Goal: Information Seeking & Learning: Learn about a topic

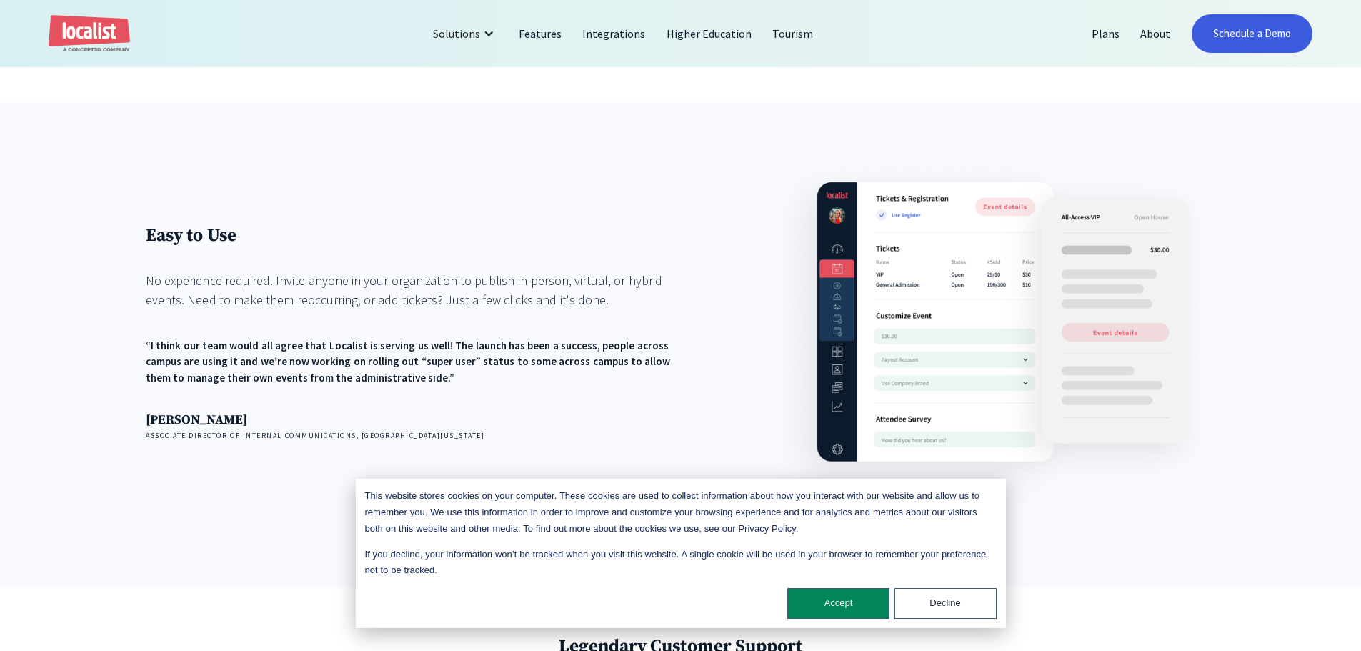
scroll to position [2901, 0]
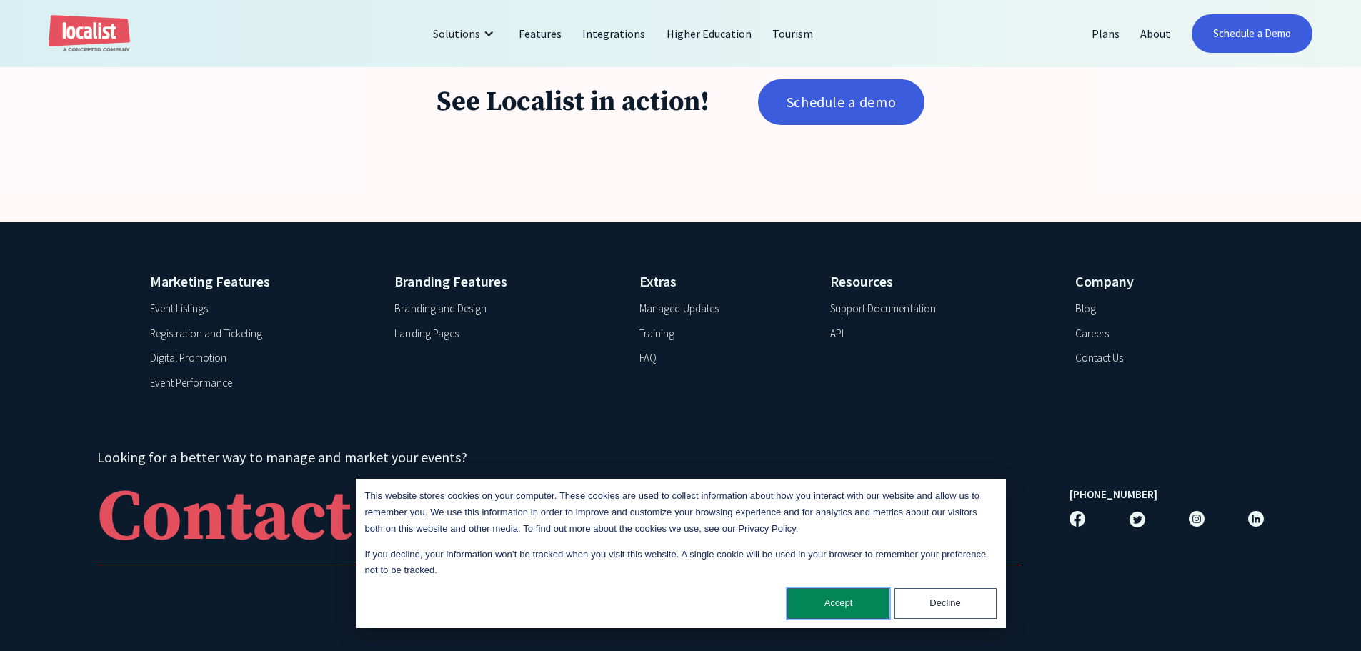
click at [841, 603] on button "Accept" at bounding box center [839, 603] width 102 height 31
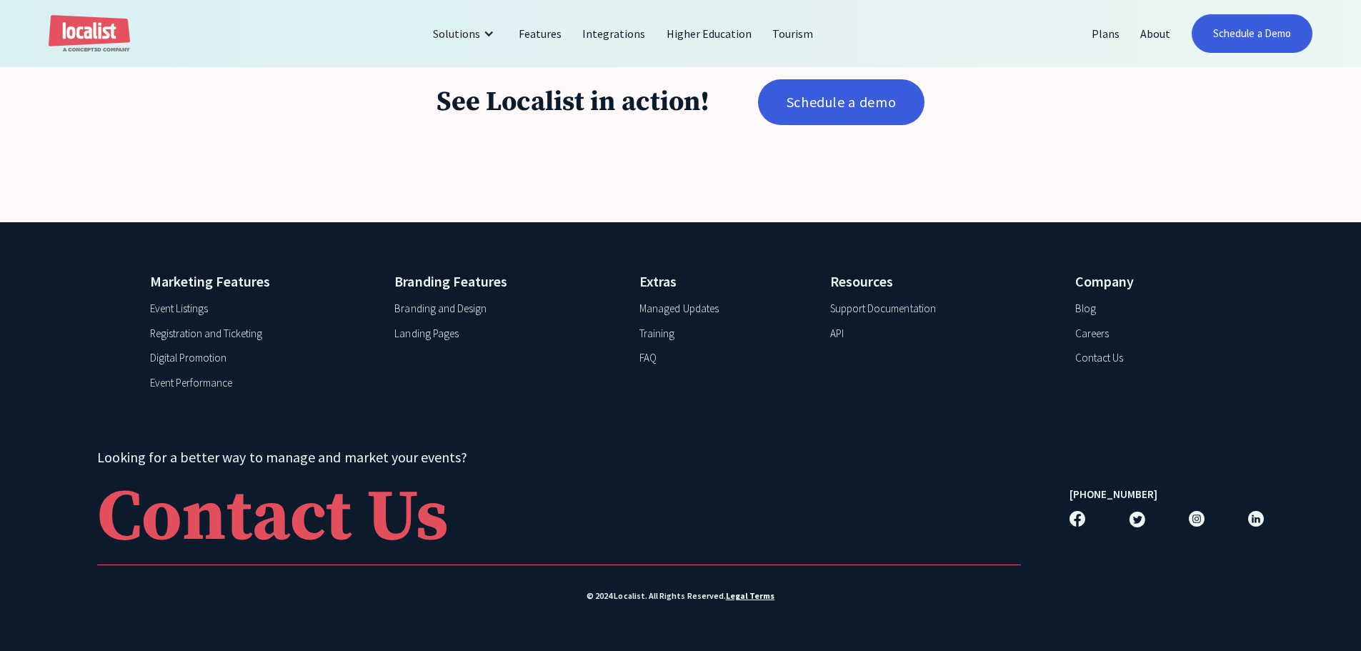
click at [763, 415] on div "Marketing Features Event Listings Registration and Ticketing Digital Promotion …" at bounding box center [680, 436] width 1361 height 429
click at [622, 39] on link "Integrations" at bounding box center [614, 33] width 84 height 34
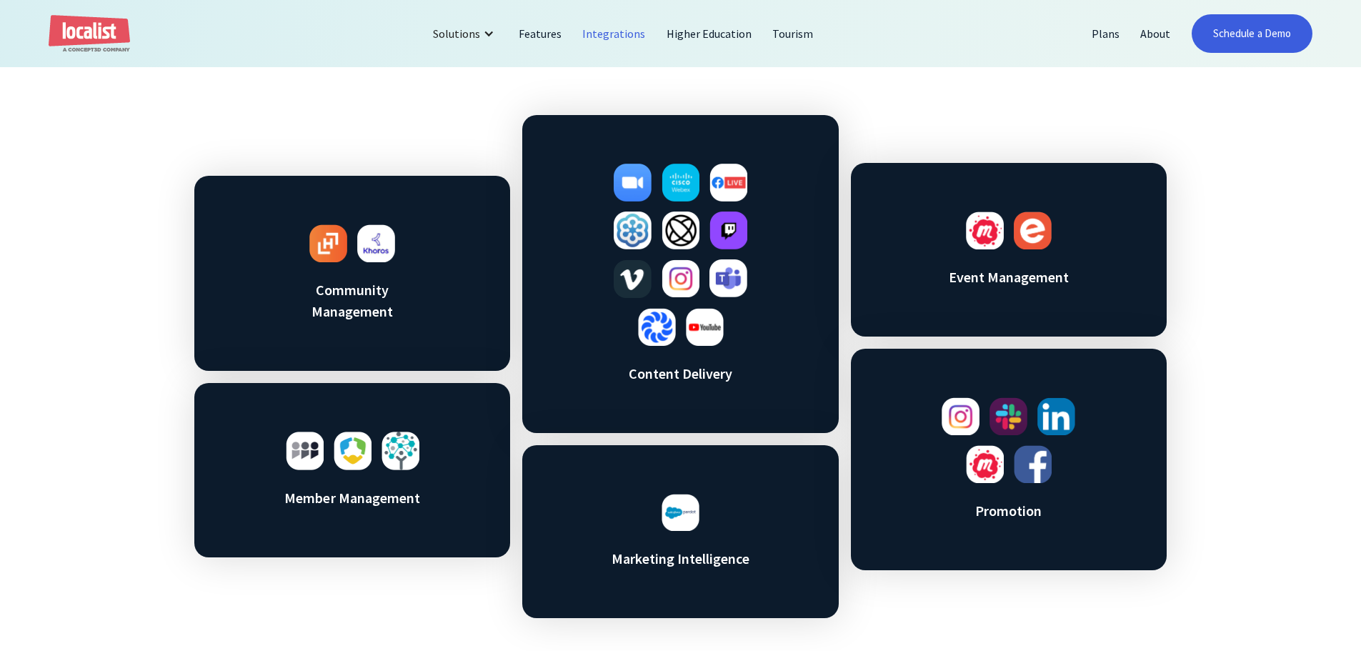
scroll to position [786, 0]
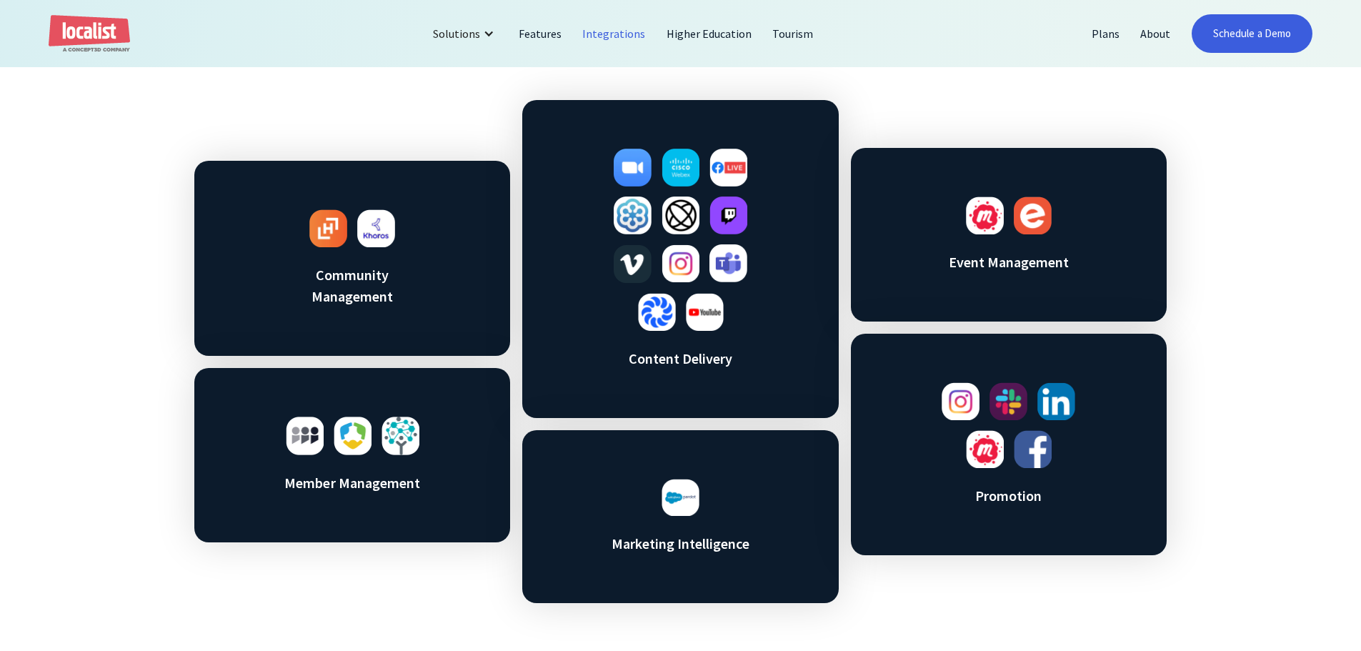
click at [1250, 312] on div "Out of the box integrations Community Management Member Management Content Deli…" at bounding box center [680, 311] width 1361 height 780
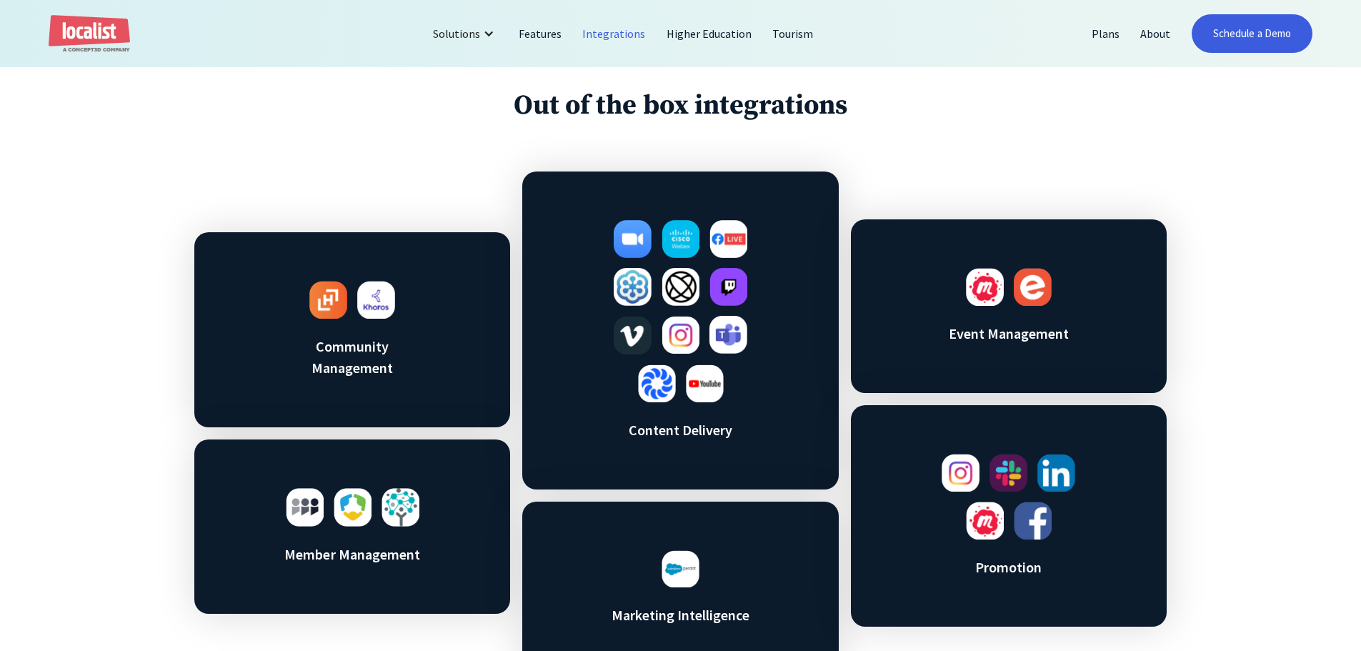
click at [1250, 254] on div "Out of the box integrations Community Management Member Management Content Deli…" at bounding box center [680, 382] width 1361 height 780
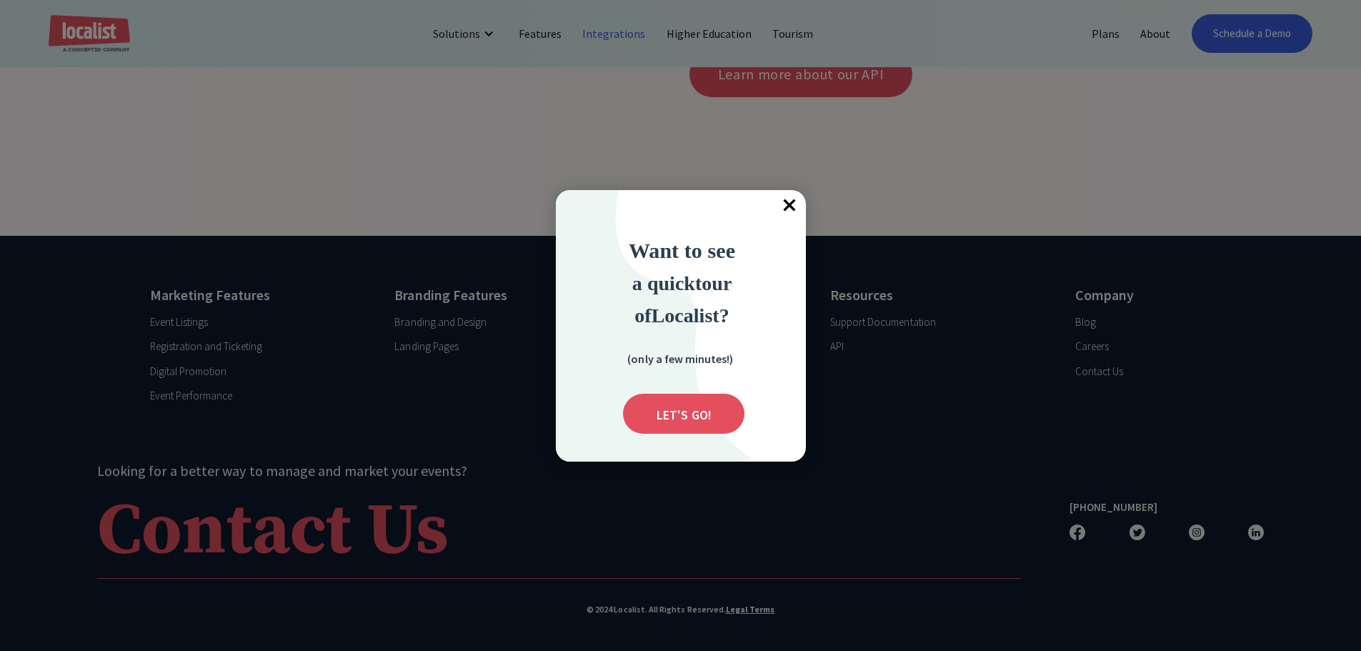
scroll to position [5612, 0]
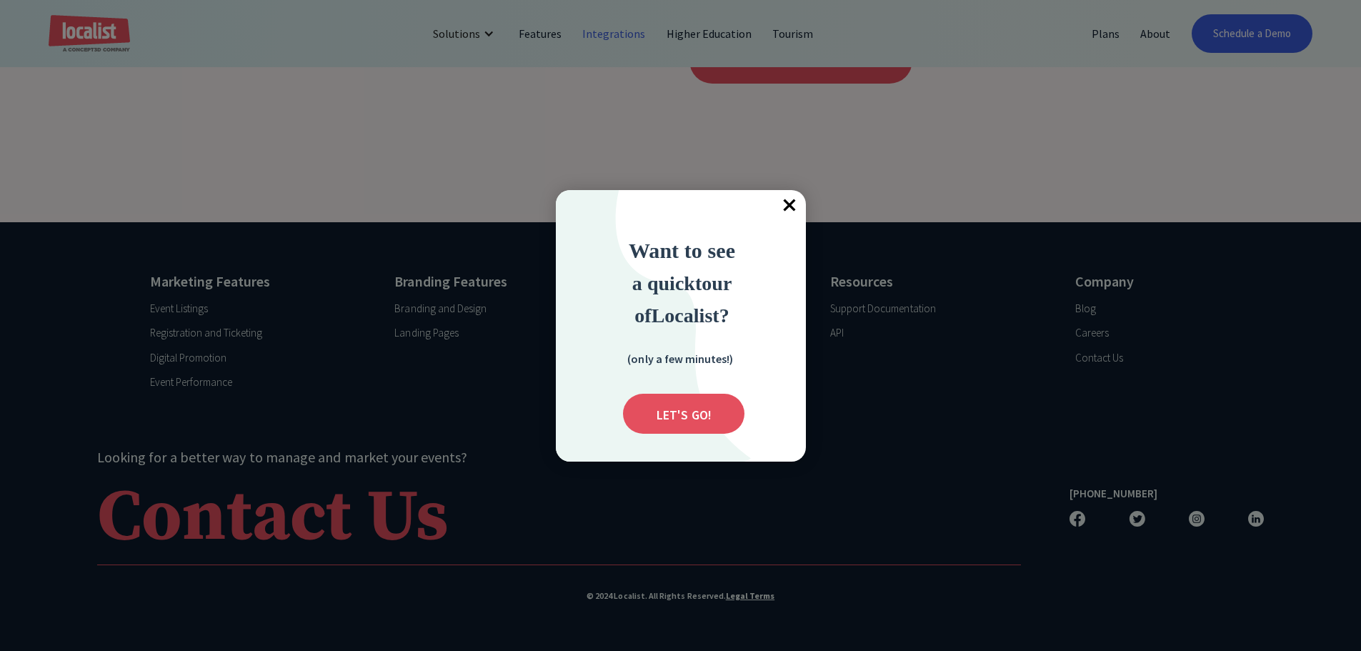
click at [793, 207] on span "×" at bounding box center [790, 205] width 31 height 31
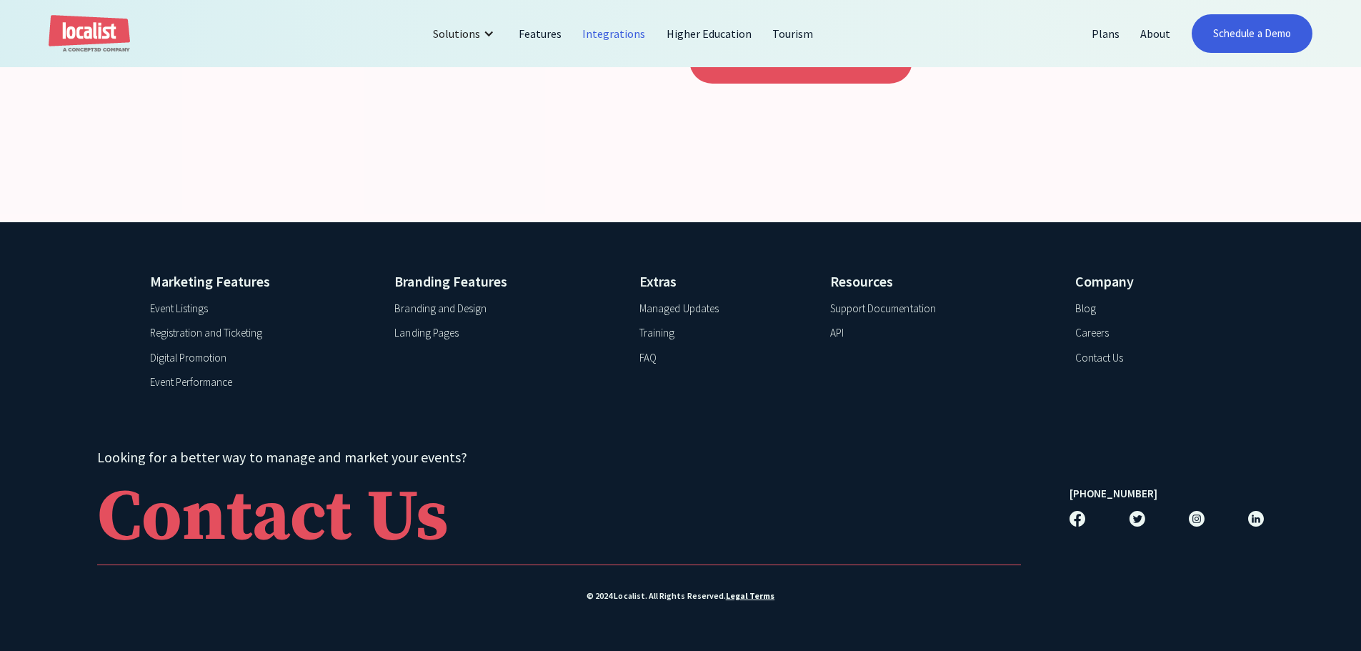
click at [1114, 281] on h4 "Company" at bounding box center [1144, 281] width 136 height 21
click at [725, 36] on link "Higher Education" at bounding box center [710, 33] width 106 height 34
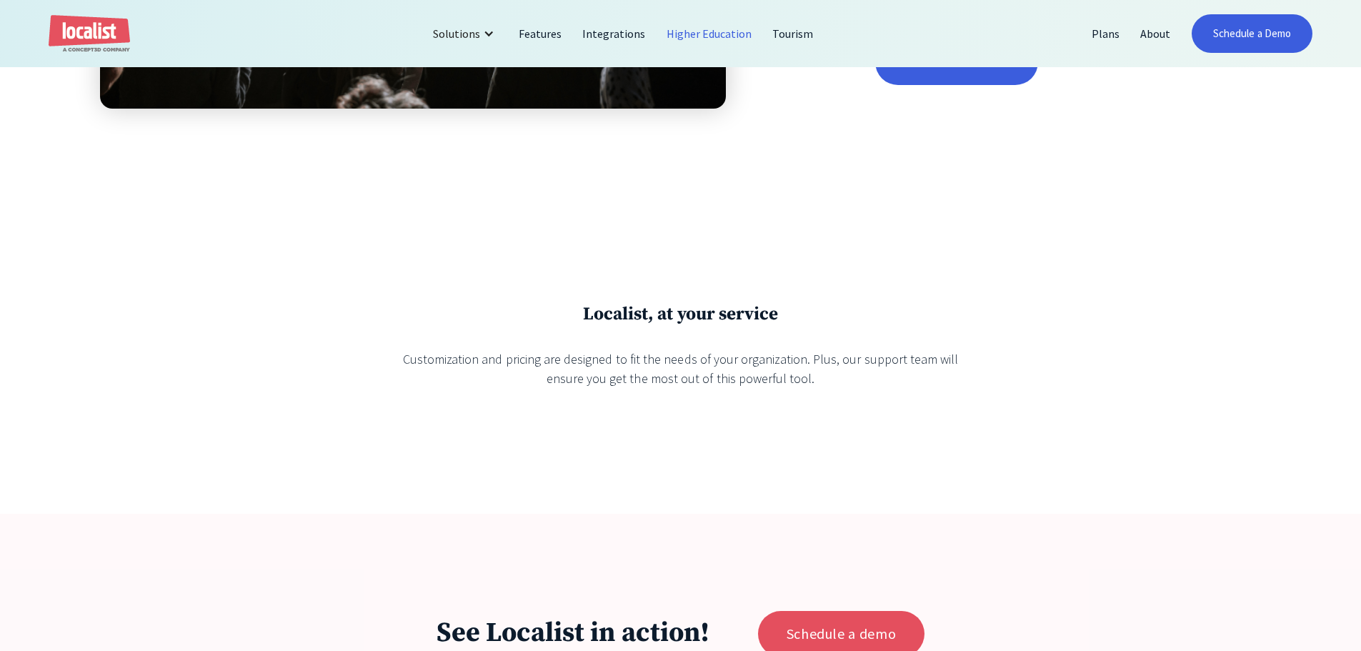
scroll to position [3813, 0]
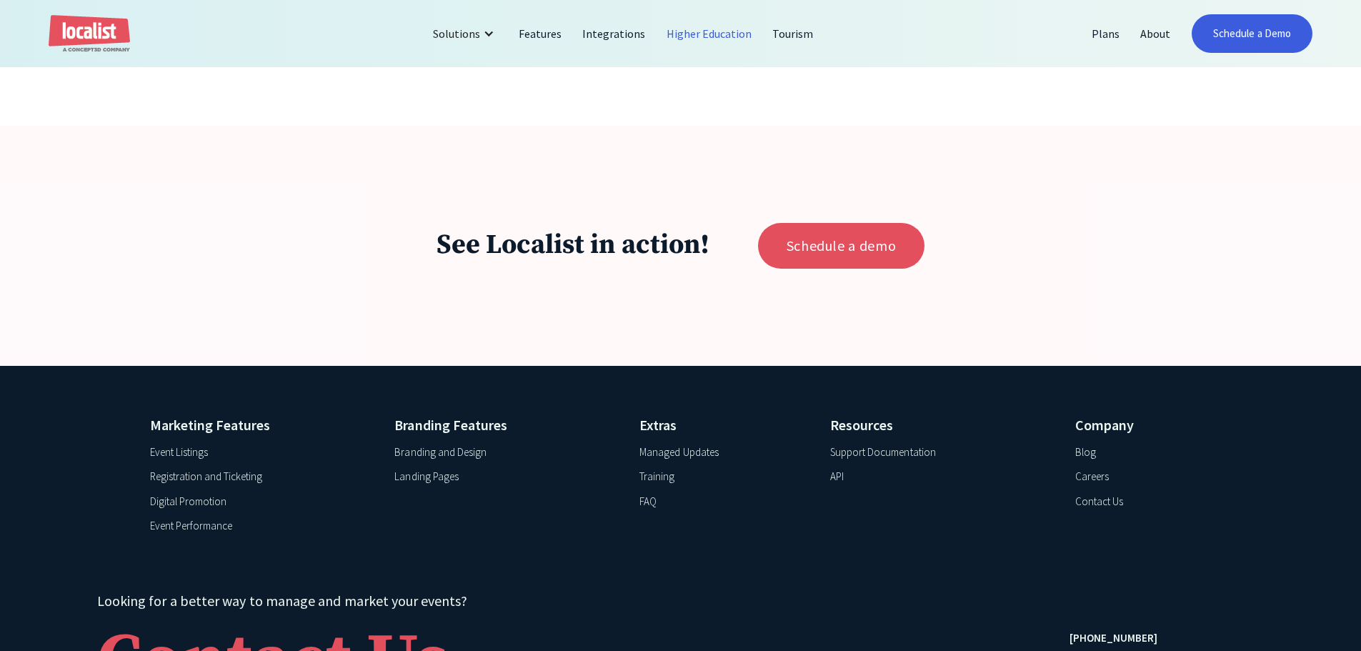
click at [1223, 419] on div "Marketing Features Event Listings Registration and Ticketing Digital Promotion …" at bounding box center [680, 580] width 1361 height 429
click at [648, 494] on div "FAQ" at bounding box center [648, 502] width 17 height 16
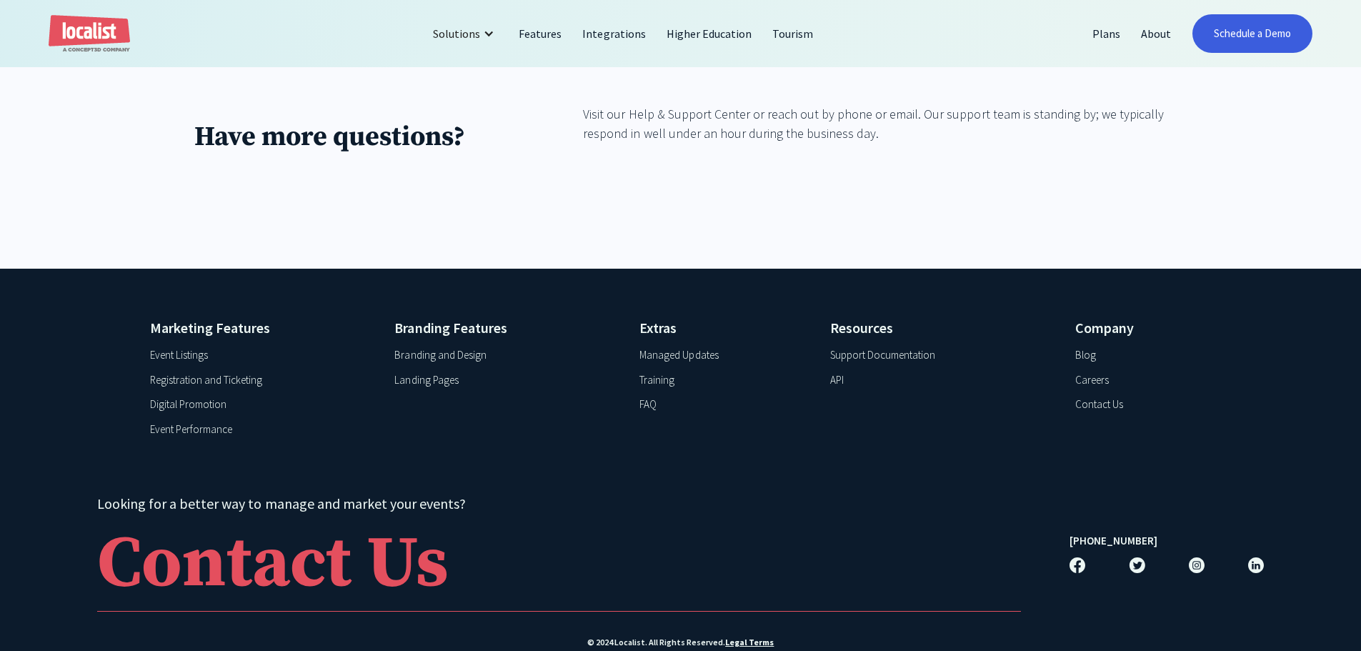
scroll to position [2255, 0]
